Goal: Find specific page/section: Find specific page/section

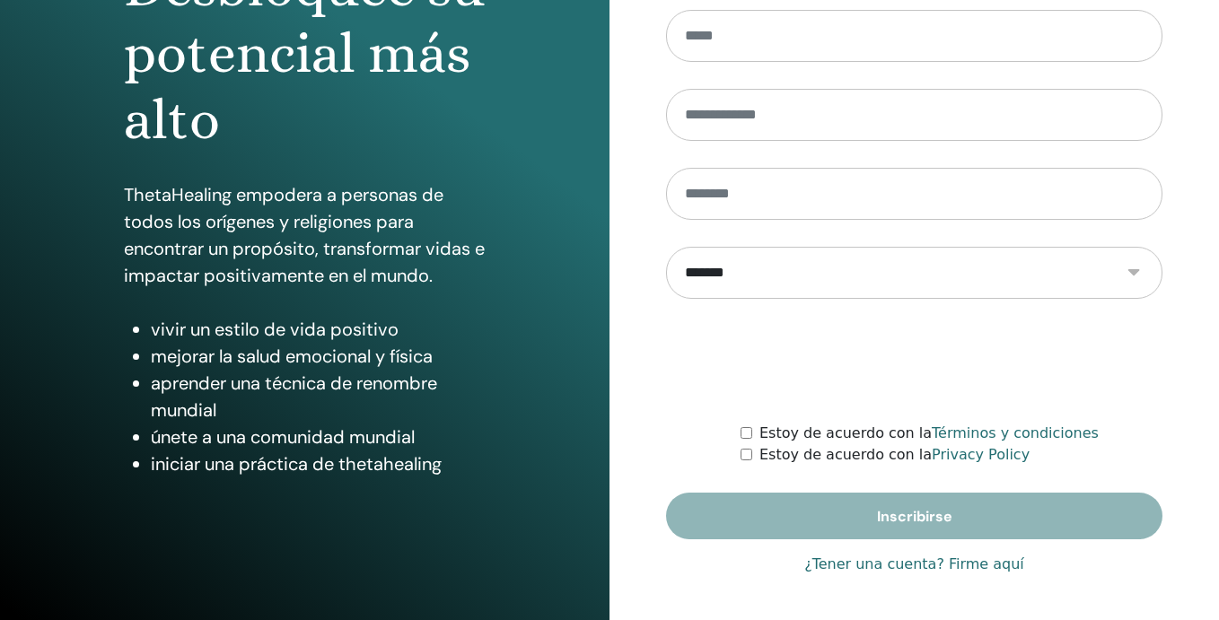
click at [837, 563] on link "¿Tener una cuenta? Firme aquí" at bounding box center [914, 565] width 220 height 22
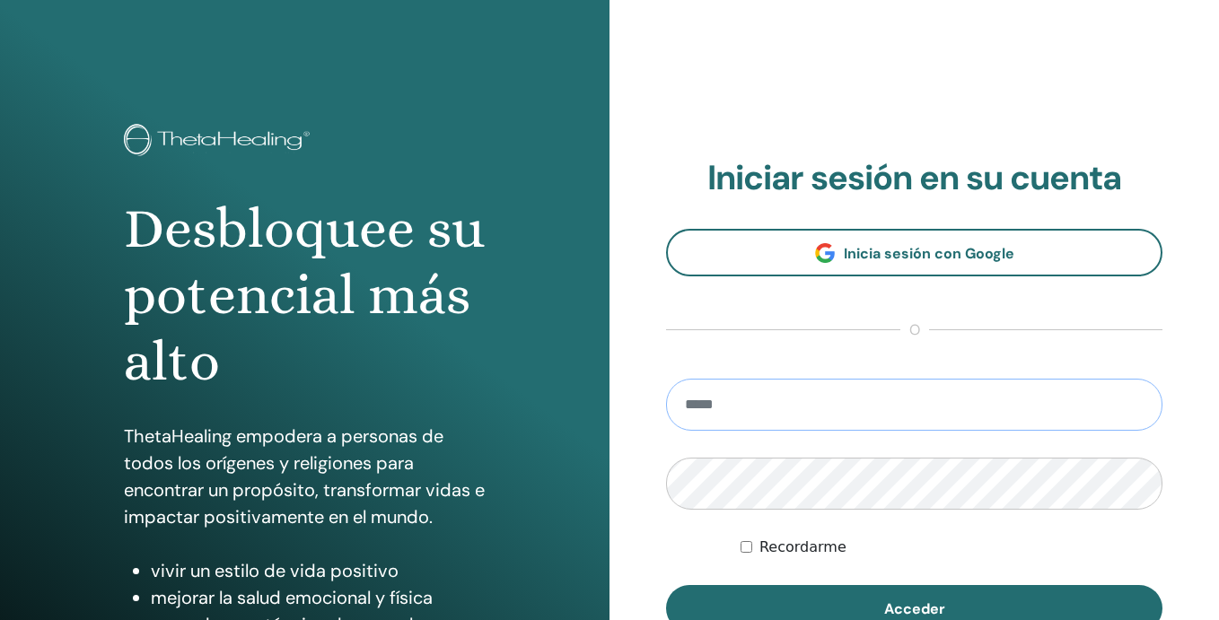
click at [740, 403] on input "email" at bounding box center [914, 405] width 496 height 52
type input "**********"
click at [666, 585] on button "Acceder" at bounding box center [914, 608] width 496 height 47
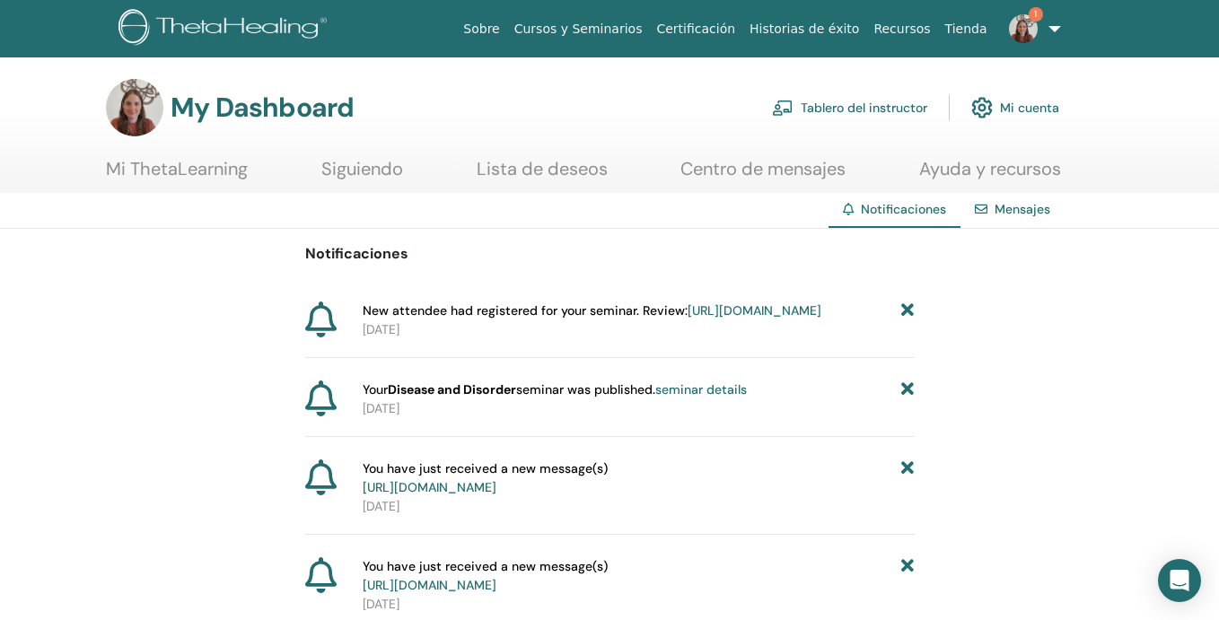
click at [743, 319] on link "https://member.thetahealing.com/instructor/seminar/377376/attendees" at bounding box center [754, 310] width 134 height 16
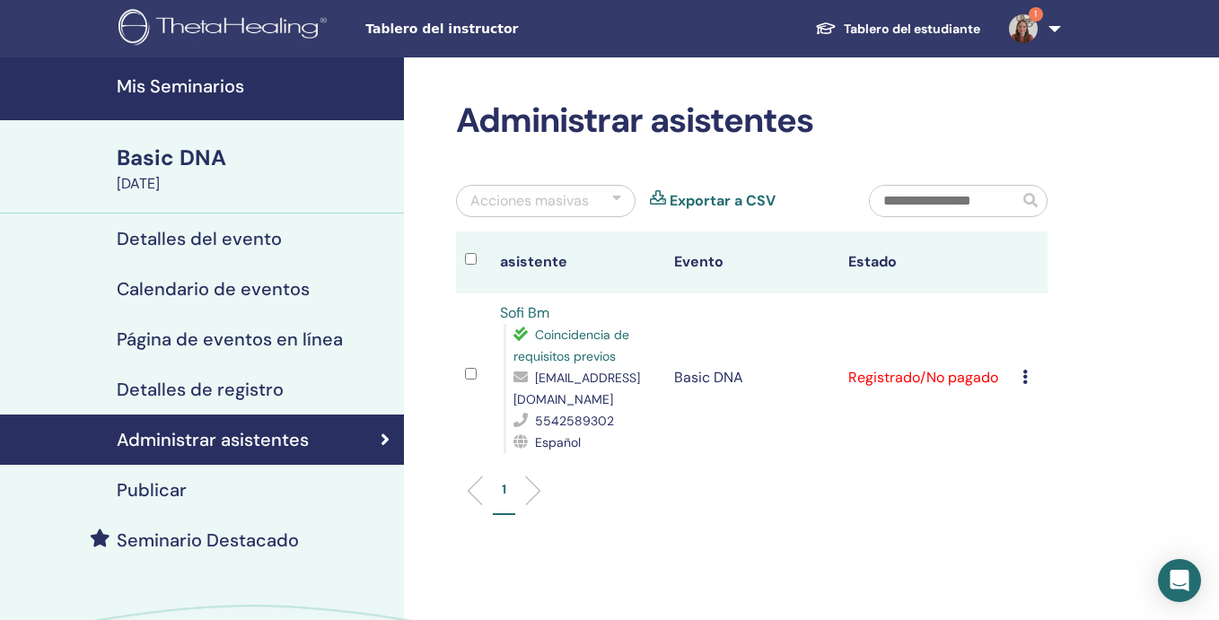
click at [198, 80] on h4 "Mis Seminarios" at bounding box center [255, 86] width 276 height 22
